Goal: Task Accomplishment & Management: Manage account settings

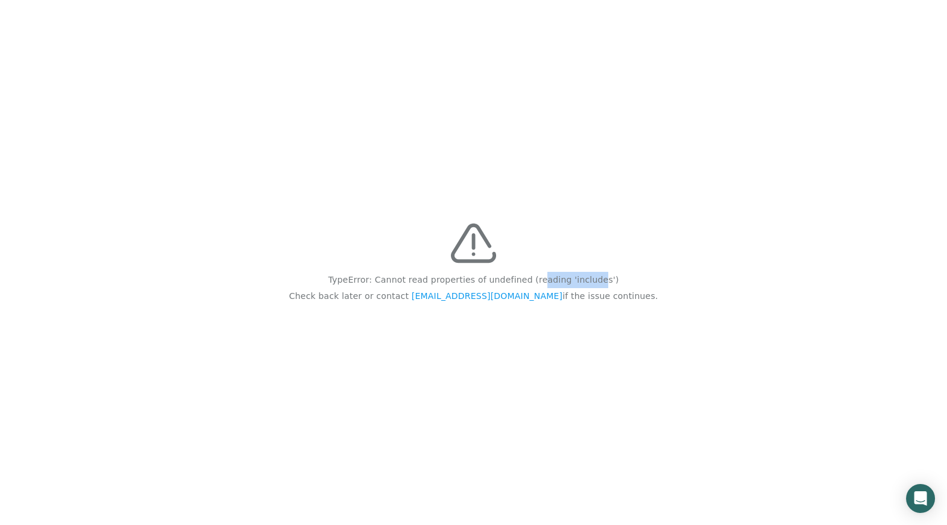
drag, startPoint x: 541, startPoint y: 280, endPoint x: 595, endPoint y: 278, distance: 54.2
click at [595, 278] on p "TypeError: Cannot read properties of undefined (reading 'includes')" at bounding box center [473, 280] width 290 height 16
drag, startPoint x: 518, startPoint y: 283, endPoint x: 622, endPoint y: 283, distance: 103.6
click at [622, 283] on div "TypeError: Cannot read properties of undefined (reading 'includes') Check back …" at bounding box center [473, 262] width 947 height 525
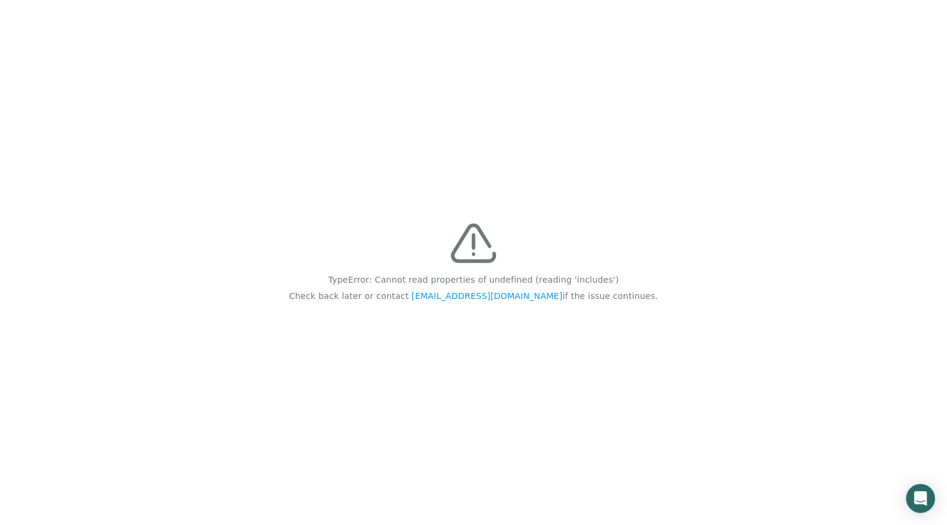
click at [622, 274] on div "TypeError: Cannot read properties of undefined (reading 'includes') Check back …" at bounding box center [473, 262] width 947 height 525
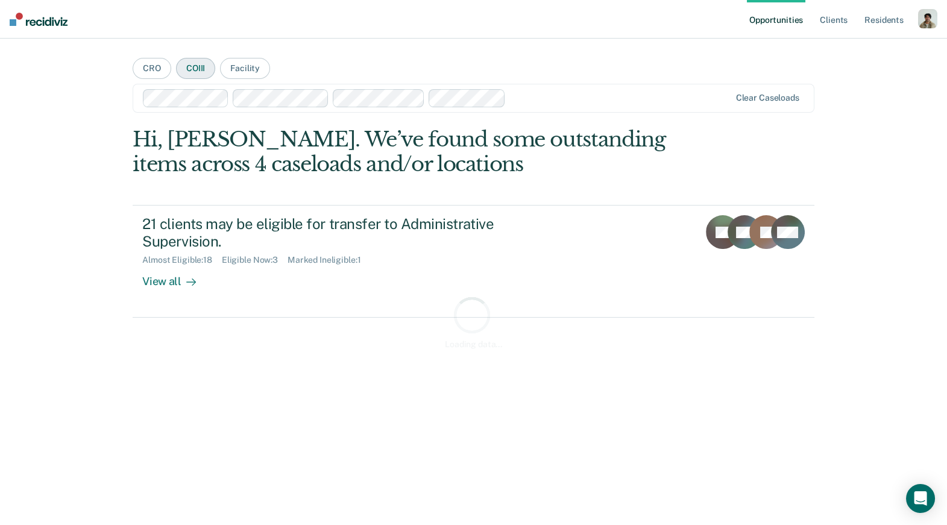
click at [187, 65] on button "COIII" at bounding box center [195, 68] width 39 height 21
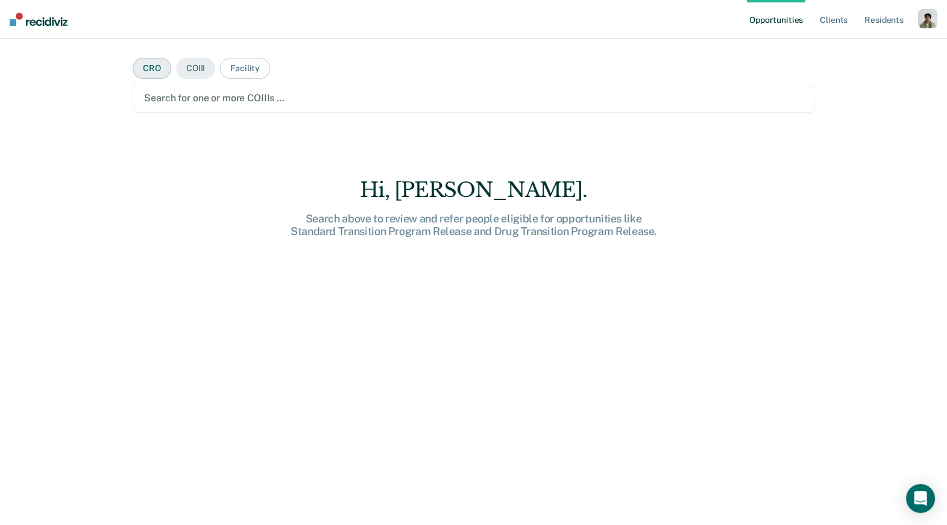
click at [163, 66] on button "CRO" at bounding box center [152, 68] width 39 height 21
click at [192, 85] on div "Search for one or more CROs …" at bounding box center [473, 98] width 681 height 29
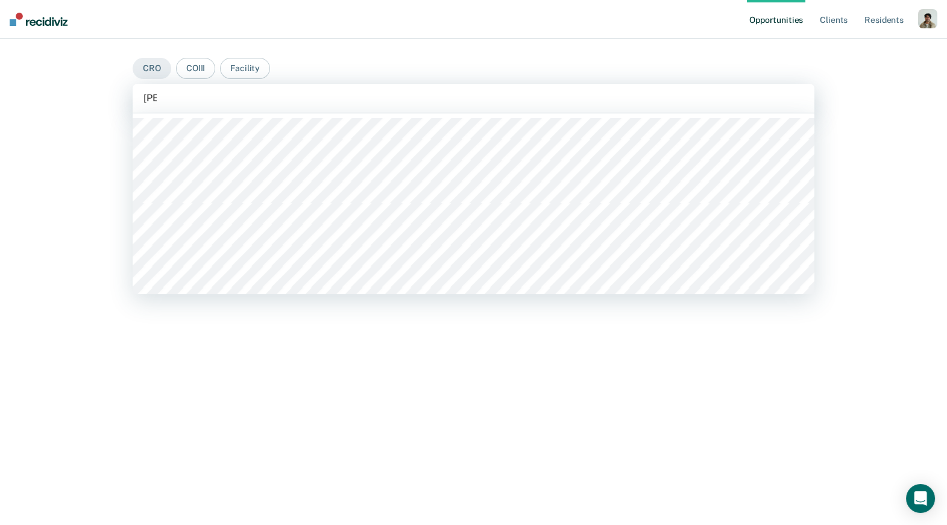
type input "anna"
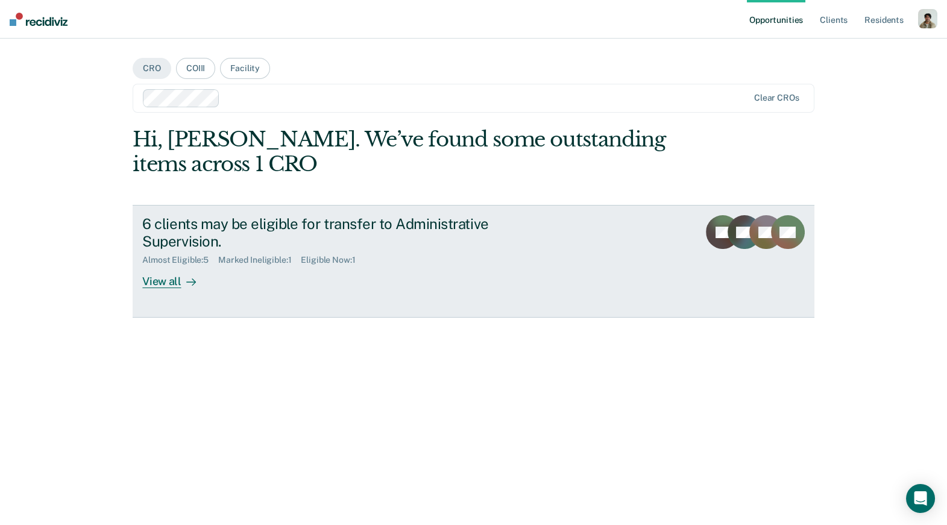
click at [189, 278] on icon at bounding box center [191, 282] width 10 height 10
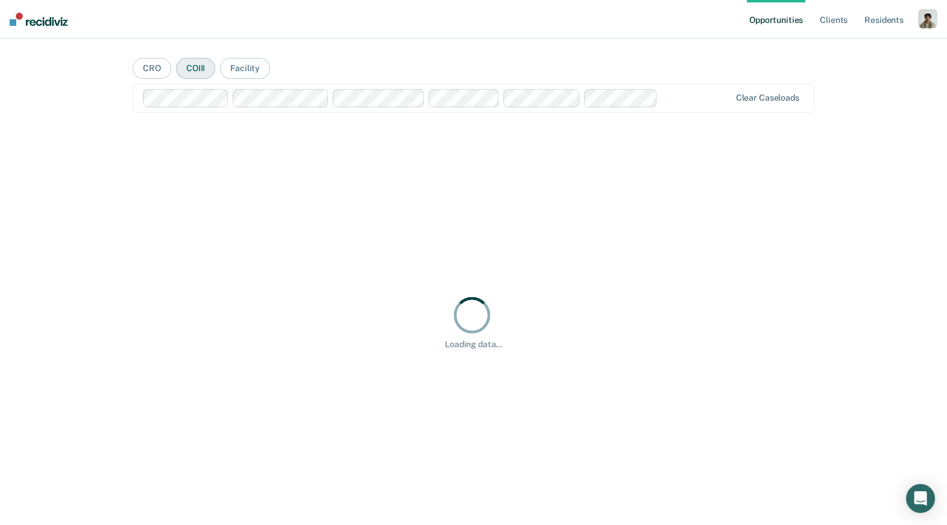
click at [200, 71] on button "COIII" at bounding box center [195, 68] width 39 height 21
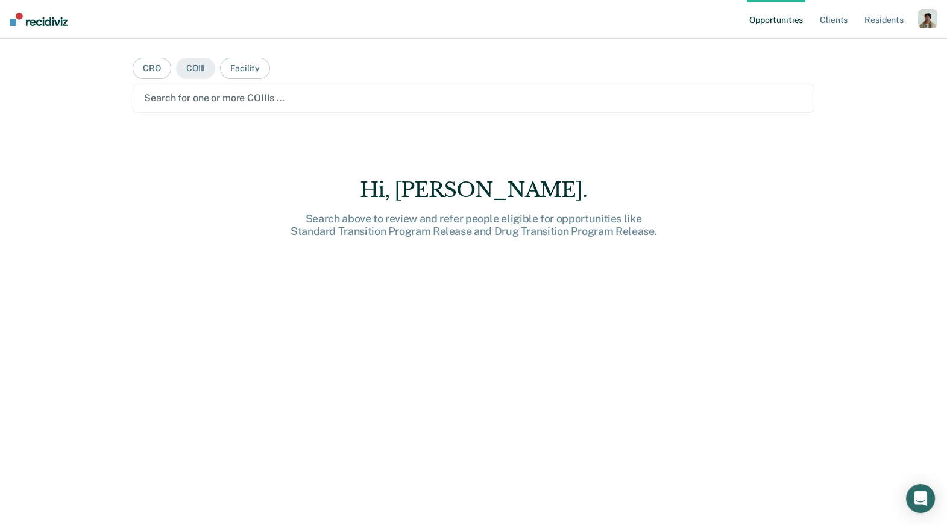
click at [296, 111] on div "Search for one or more COIIIs …" at bounding box center [473, 98] width 681 height 29
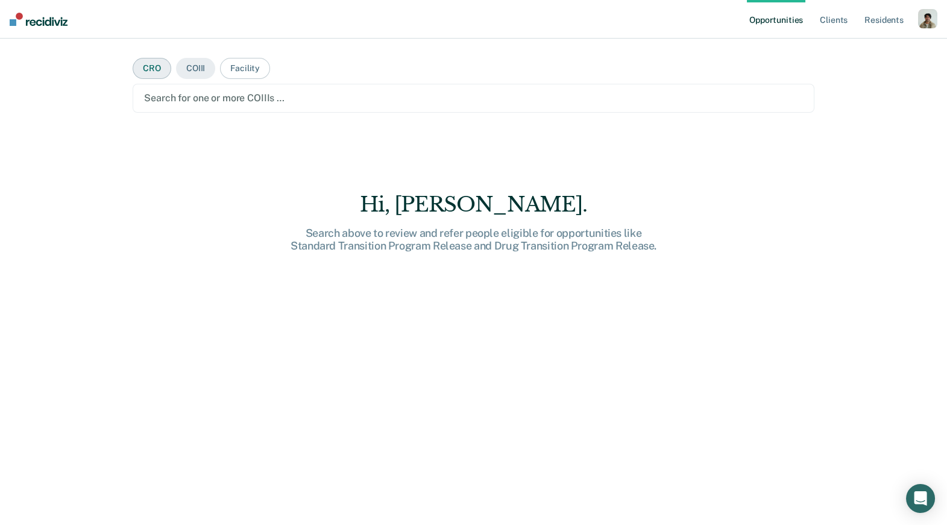
click at [163, 73] on button "CRO" at bounding box center [152, 68] width 39 height 21
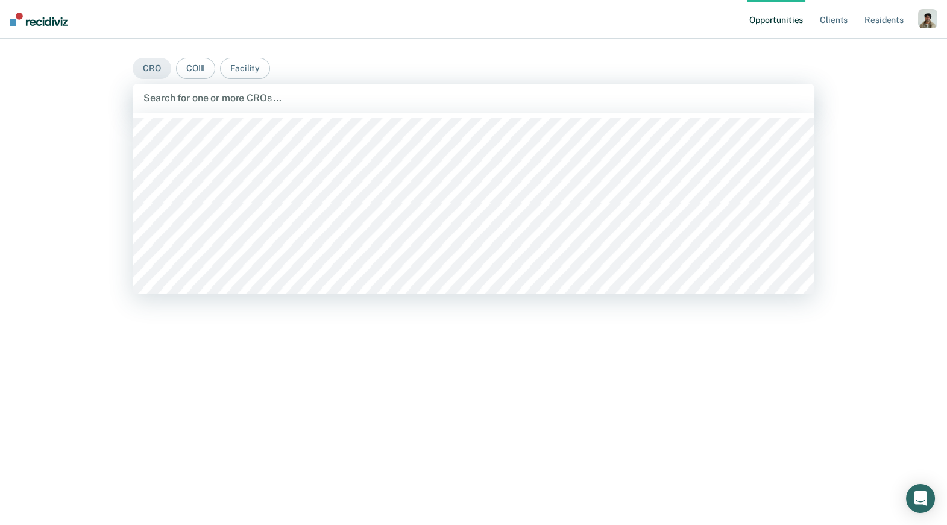
click at [252, 96] on div at bounding box center [472, 98] width 659 height 14
type input "anna"
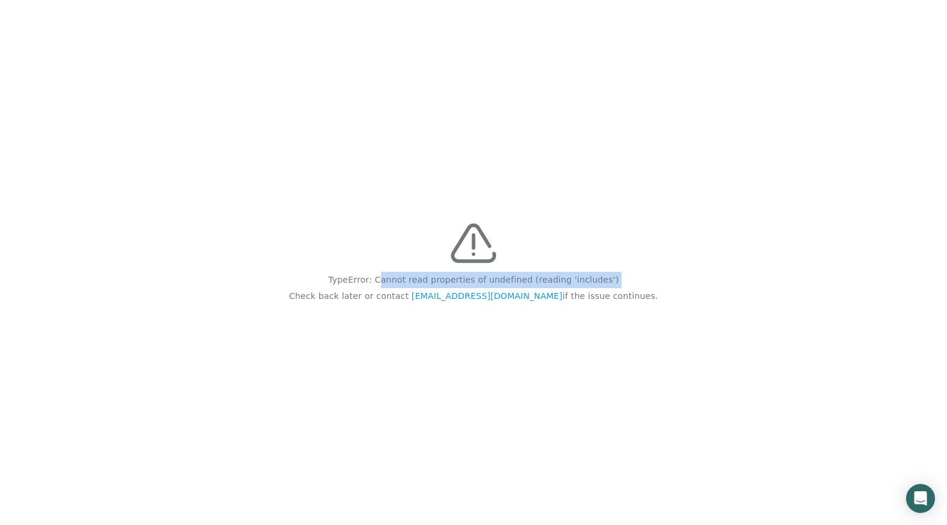
drag, startPoint x: 390, startPoint y: 283, endPoint x: 637, endPoint y: 282, distance: 247.0
click at [637, 282] on div "TypeError: Cannot read properties of undefined (reading 'includes') Check back …" at bounding box center [473, 262] width 947 height 525
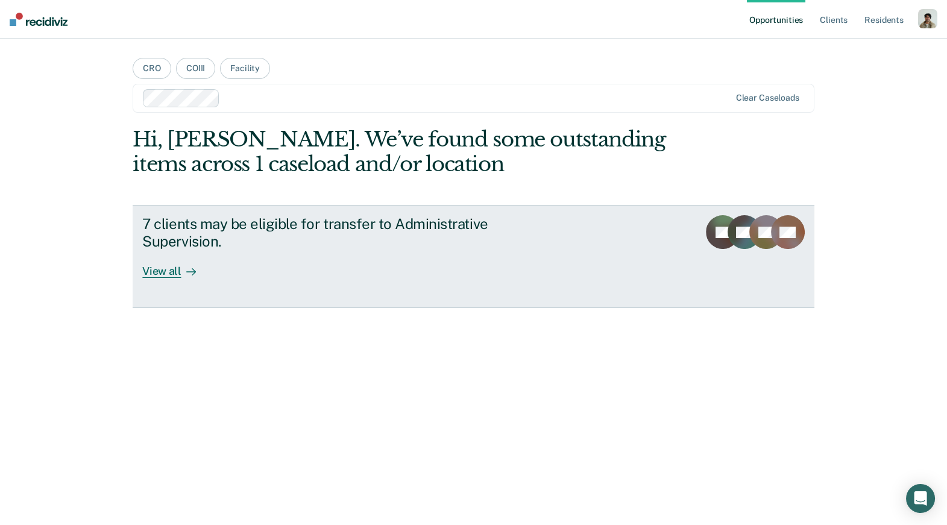
click at [177, 298] on link "7 clients may be eligible for transfer to Administrative Supervision. View all …" at bounding box center [473, 256] width 681 height 102
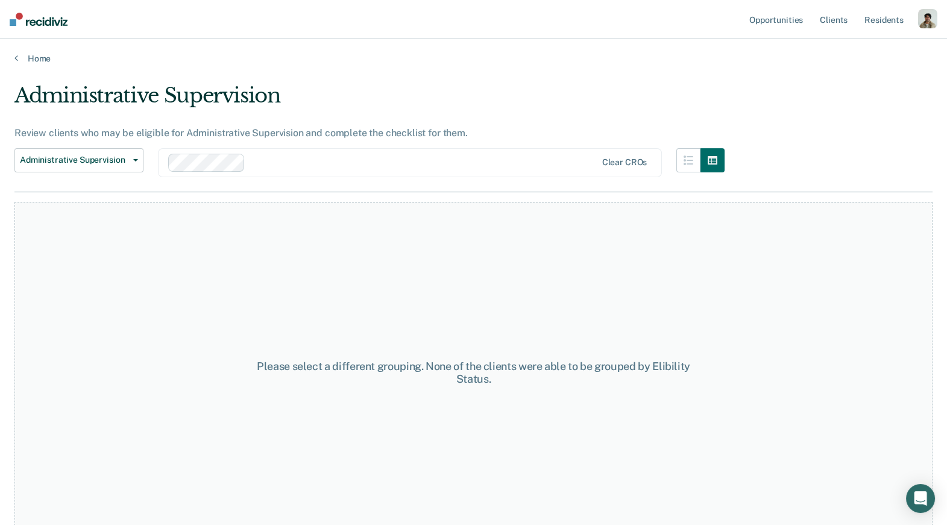
click at [202, 299] on div "Please select a different grouping. None of the clients were able to be grouped…" at bounding box center [473, 373] width 918 height 342
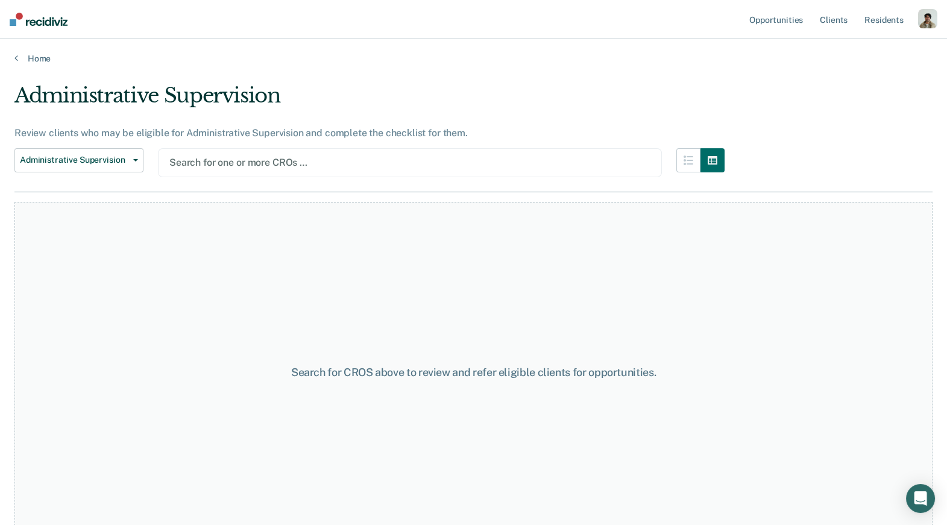
click at [228, 190] on div "Administrative Supervision Administrative Supervision Search for one or more CR…" at bounding box center [369, 169] width 710 height 43
click at [196, 241] on div "Search for CROS above to review and refer eligible clients for opportunities." at bounding box center [473, 373] width 918 height 342
click at [33, 57] on link "Home" at bounding box center [473, 58] width 918 height 11
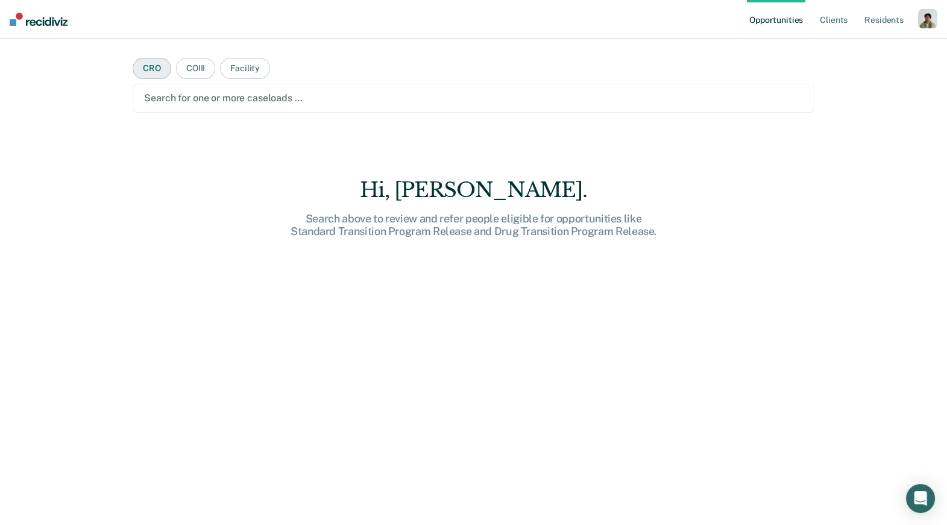
click at [161, 67] on button "CRO" at bounding box center [152, 68] width 39 height 21
click at [167, 90] on div "Search for one or more CROs …" at bounding box center [473, 98] width 660 height 16
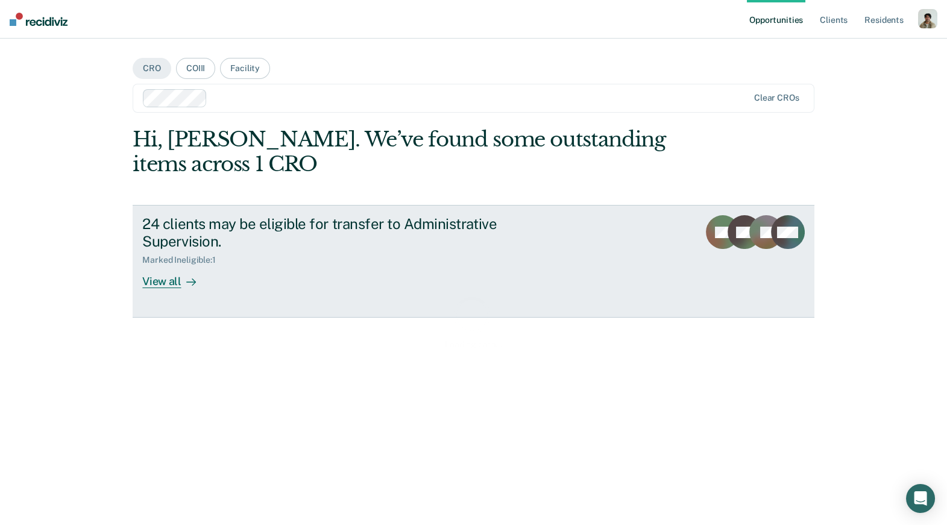
click at [202, 283] on div "View all" at bounding box center [175, 276] width 67 height 23
